Goal: Information Seeking & Learning: Check status

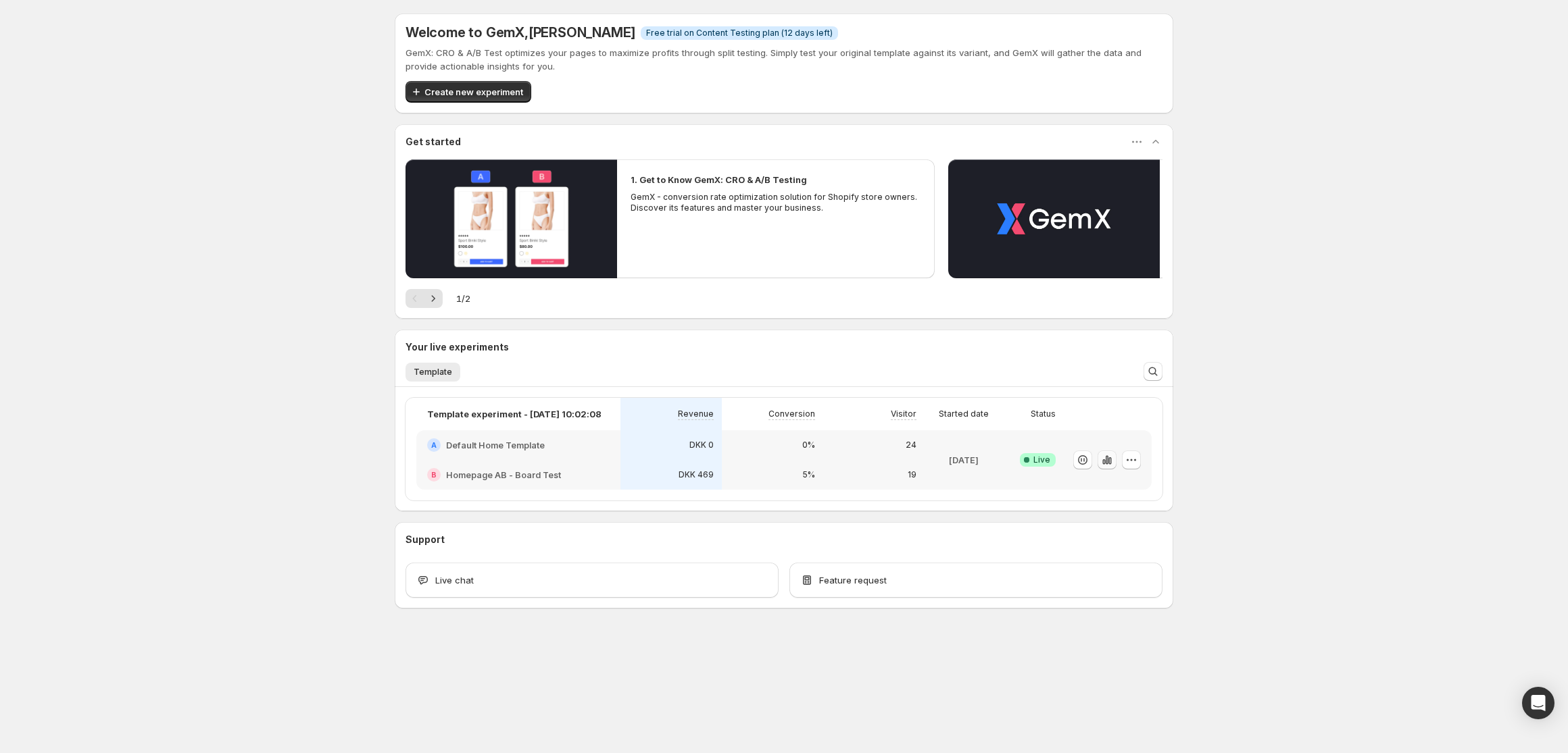
click at [1110, 464] on icon "button" at bounding box center [1107, 459] width 14 height 14
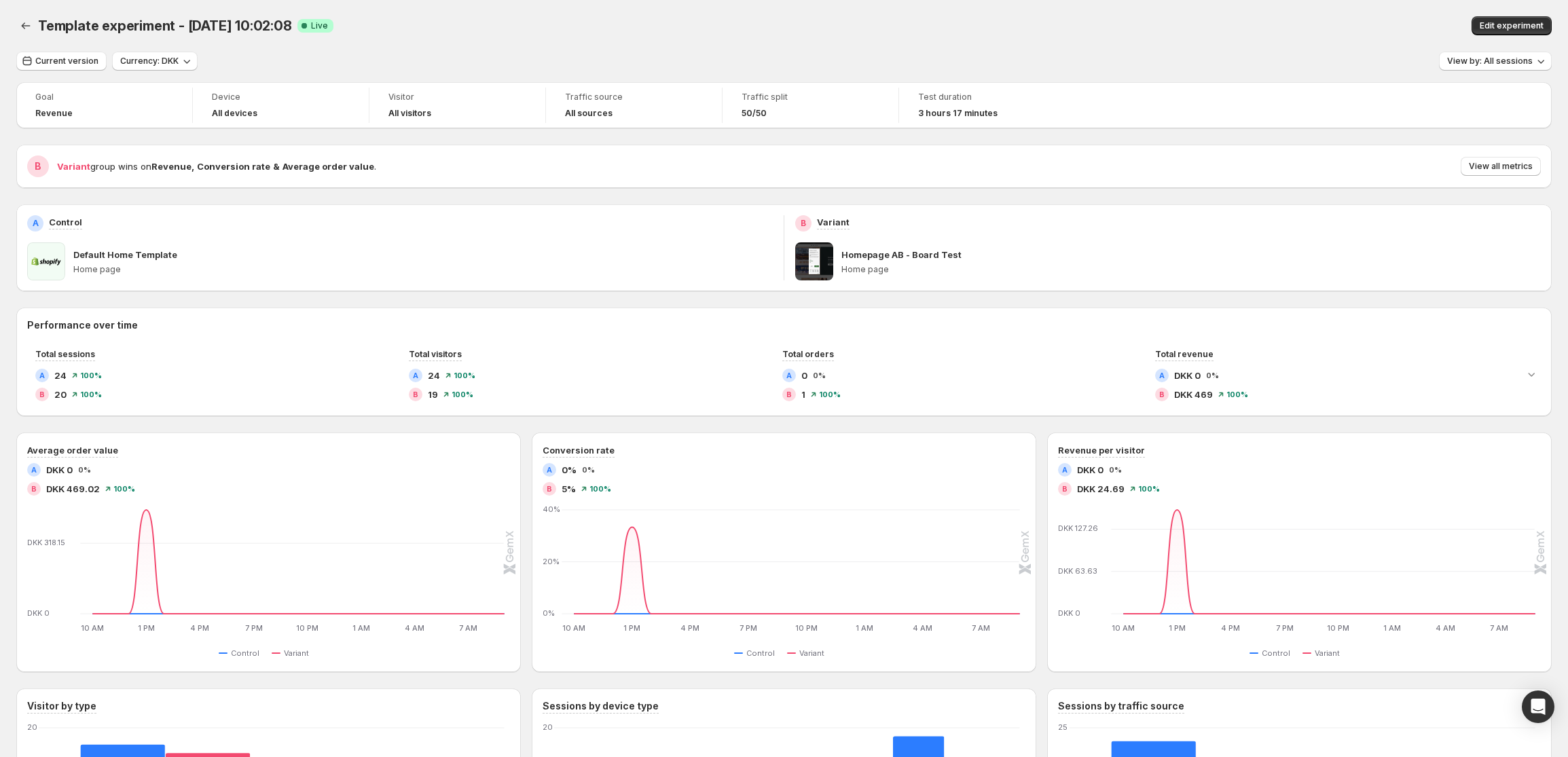
click at [1165, 180] on div "B Variant group wins on Revenue , Conversion rate & Average order value . View …" at bounding box center [784, 166] width 1535 height 43
click at [1165, 175] on button "View all metrics" at bounding box center [1500, 167] width 80 height 19
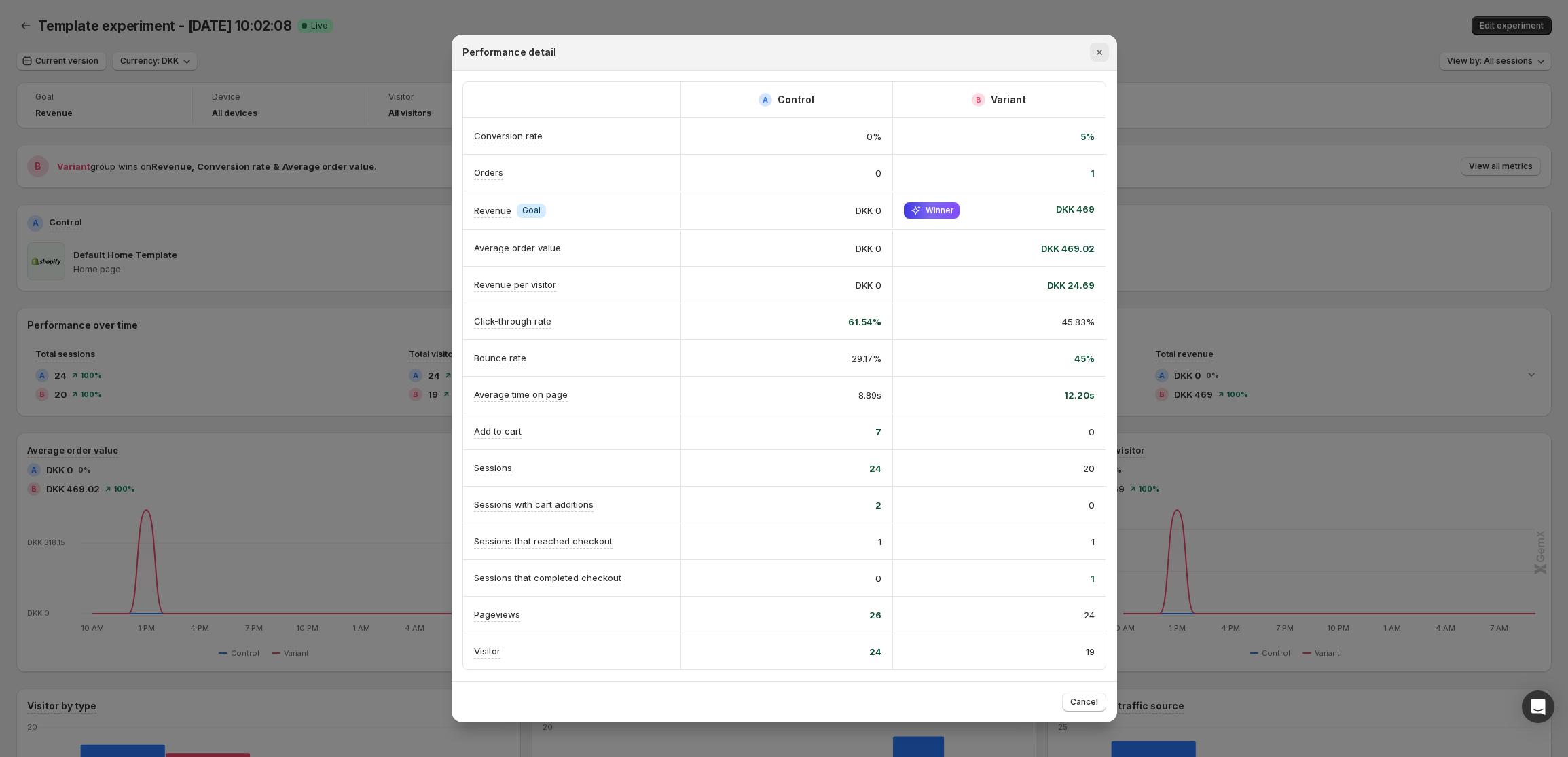
click at [1096, 50] on icon "Close" at bounding box center [1098, 53] width 6 height 6
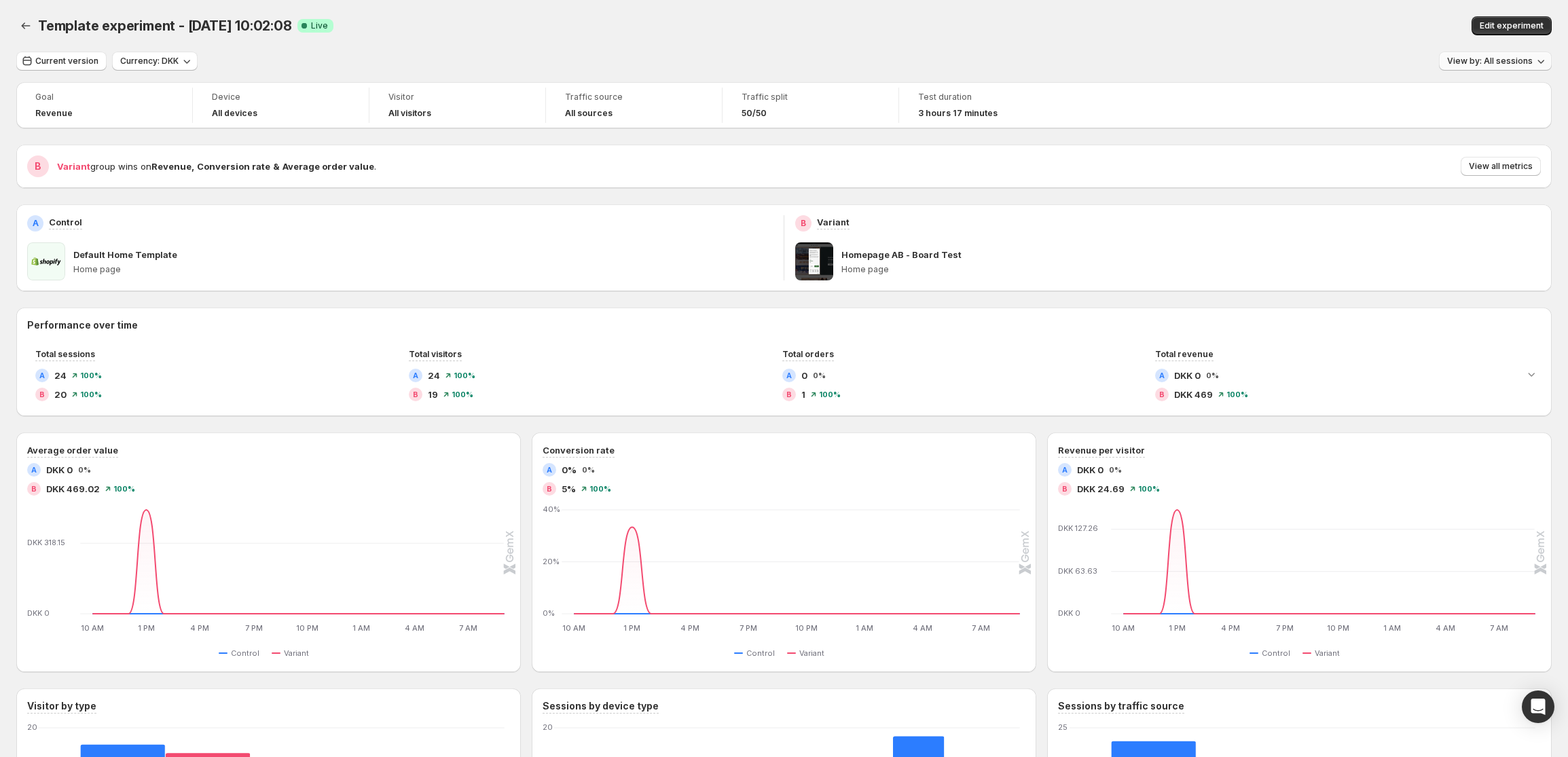
click at [1165, 61] on span "View by: All sessions" at bounding box center [1489, 61] width 85 height 11
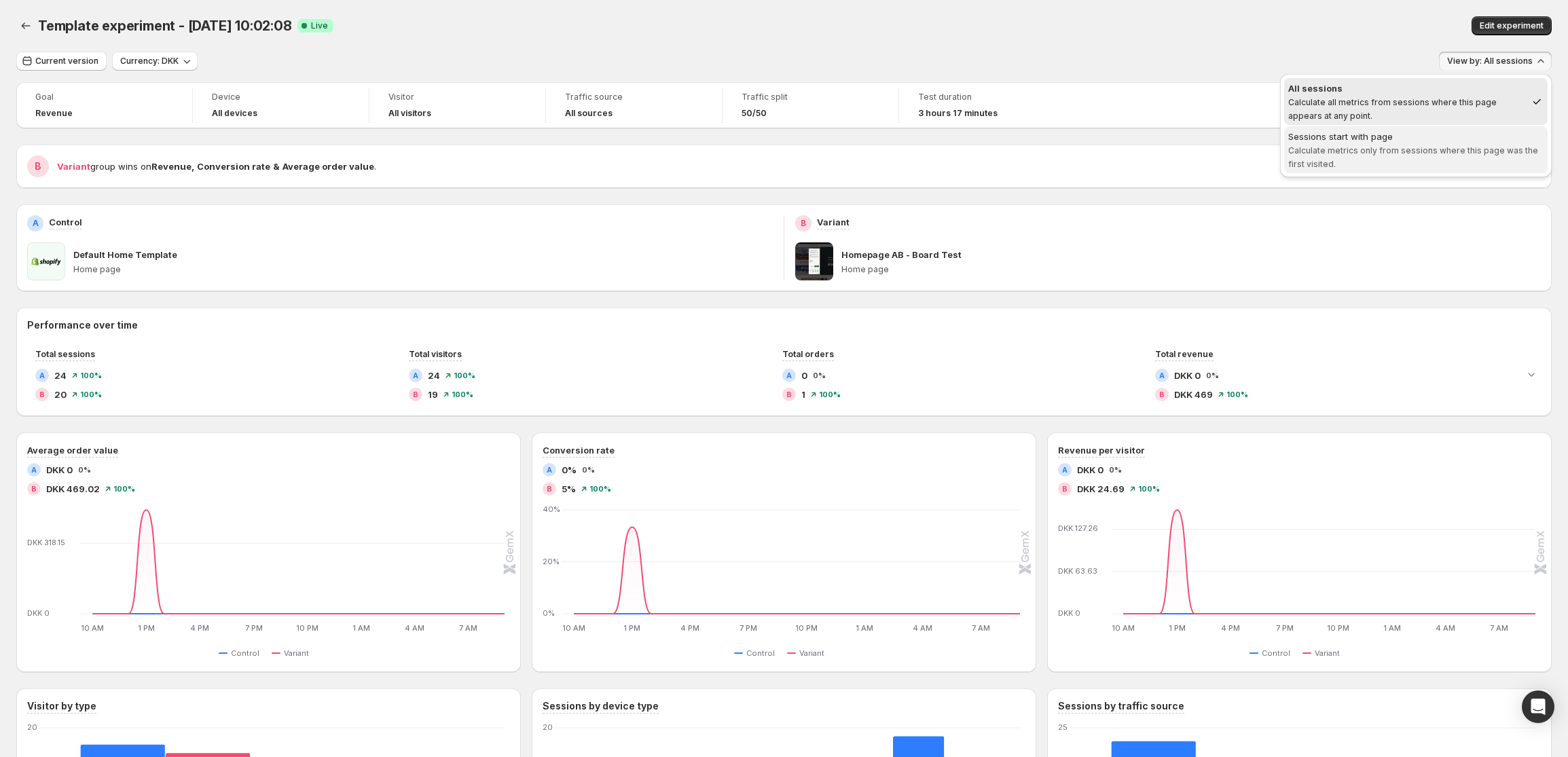
click at [1165, 142] on div "Sessions start with page" at bounding box center [1415, 136] width 255 height 14
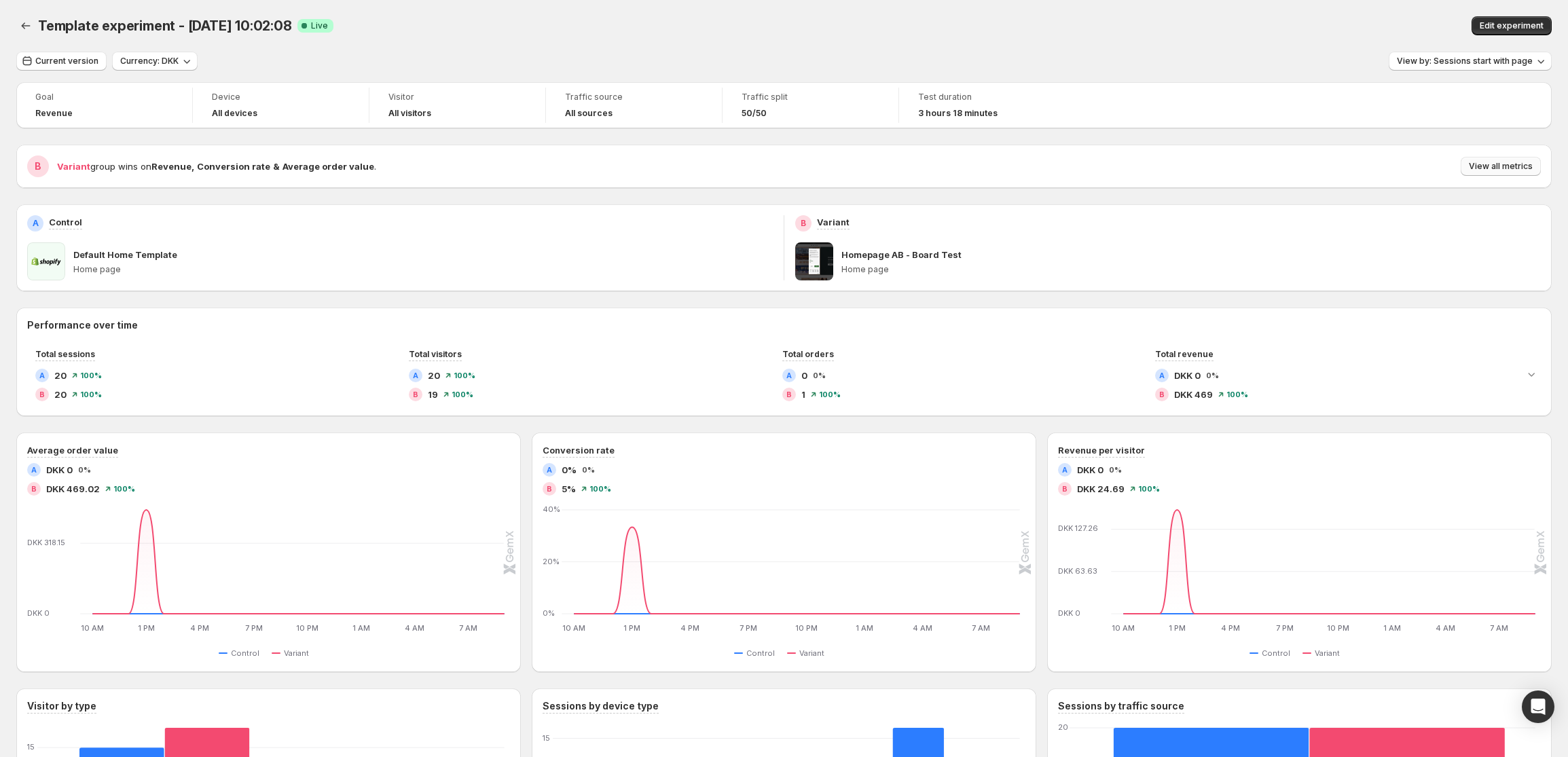
click at [1165, 163] on span "View all metrics" at bounding box center [1500, 167] width 64 height 11
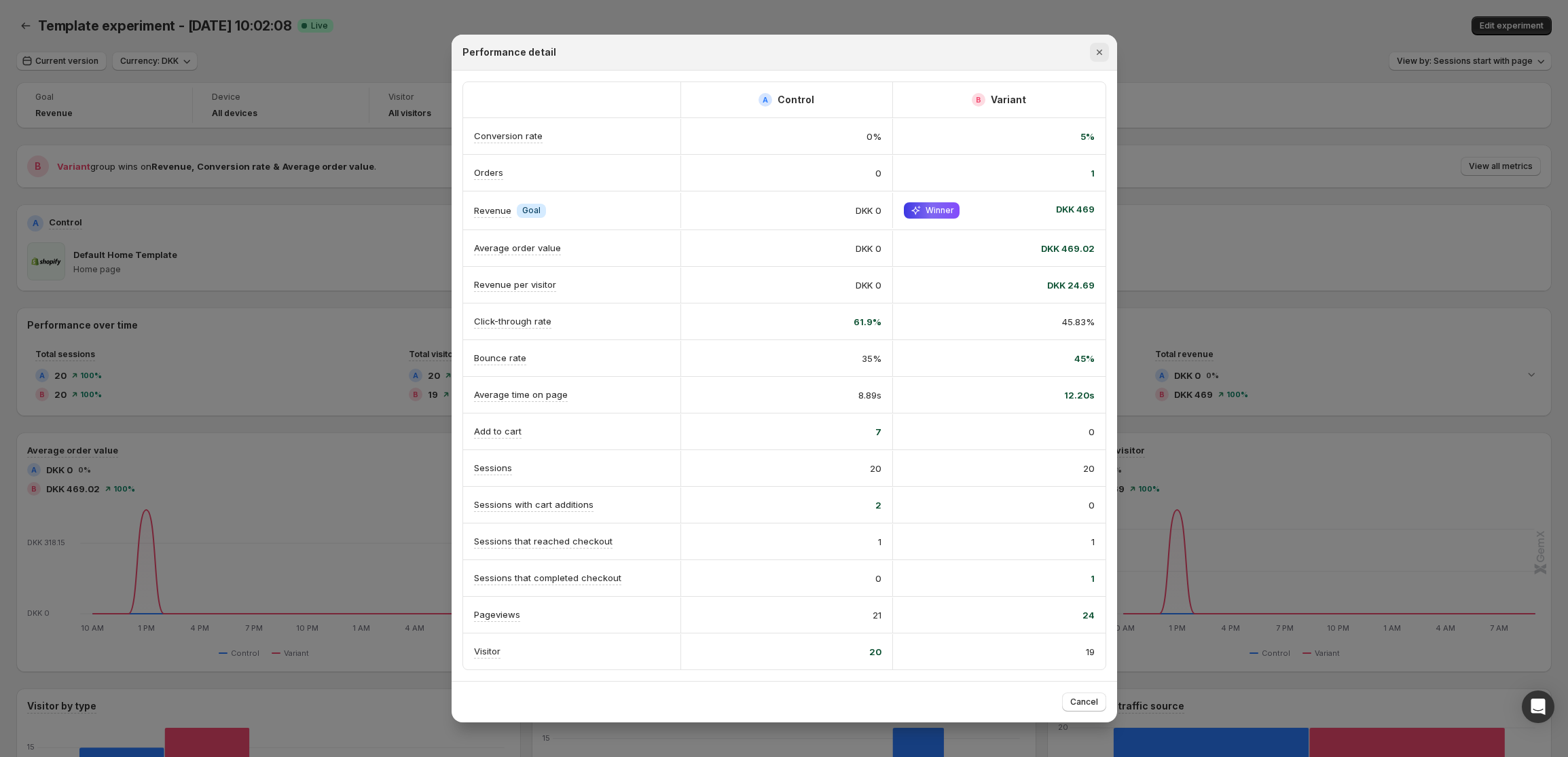
click at [1098, 54] on icon "Close" at bounding box center [1099, 52] width 14 height 14
